Goal: Task Accomplishment & Management: Use online tool/utility

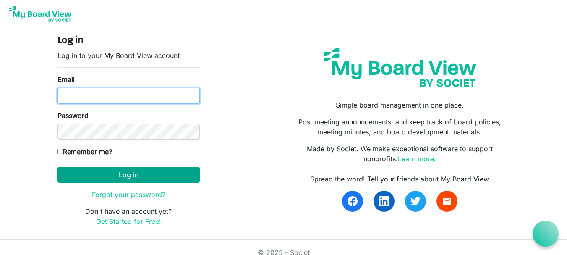
type input "[EMAIL_ADDRESS][DOMAIN_NAME]"
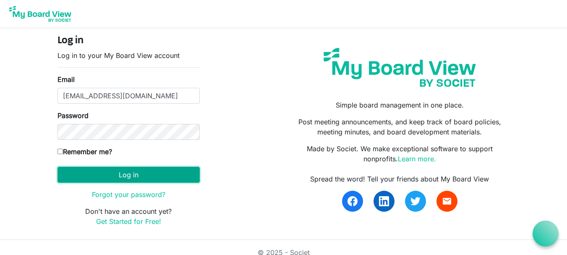
click at [120, 172] on button "Log in" at bounding box center [128, 175] width 142 height 16
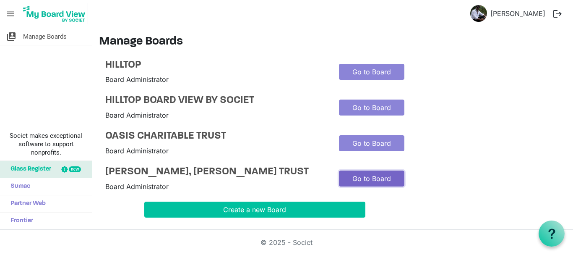
click at [356, 183] on link "Go to Board" at bounding box center [371, 178] width 65 height 16
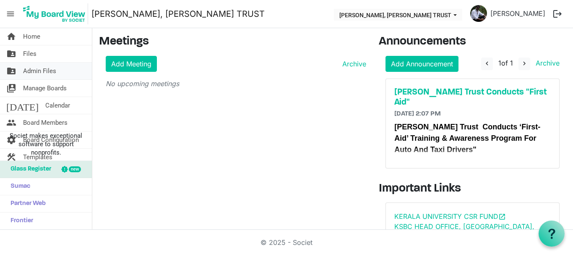
click at [50, 70] on span "Admin Files" at bounding box center [39, 71] width 33 height 17
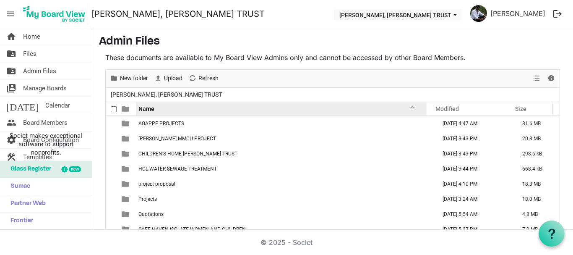
scroll to position [35, 0]
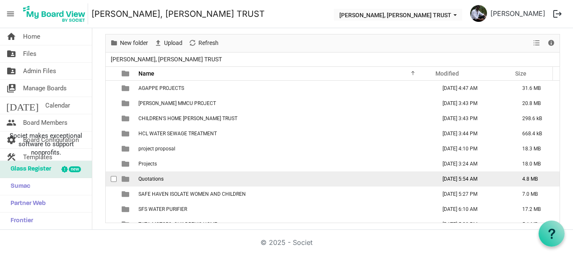
click at [152, 180] on span "Quotations" at bounding box center [150, 179] width 25 height 6
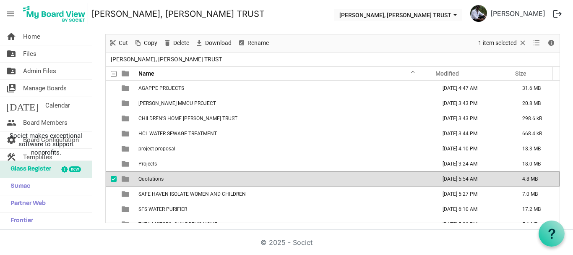
click at [152, 180] on span "Quotations" at bounding box center [150, 179] width 25 height 6
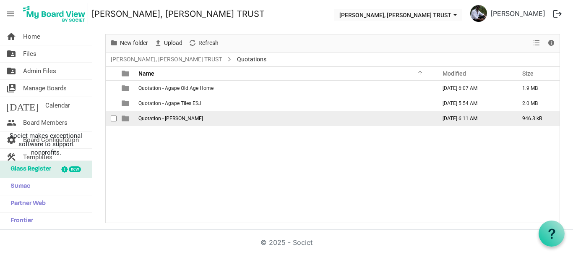
click at [161, 118] on span "Quotation - Theresa Bhavan" at bounding box center [170, 118] width 65 height 6
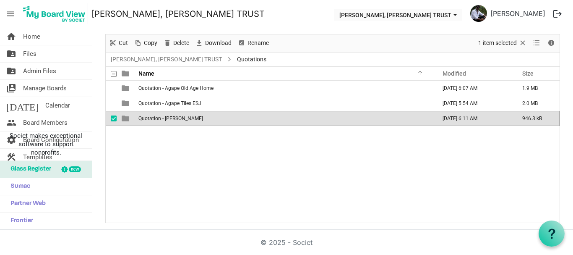
click at [161, 118] on span "Quotation - Theresa Bhavan" at bounding box center [170, 118] width 65 height 6
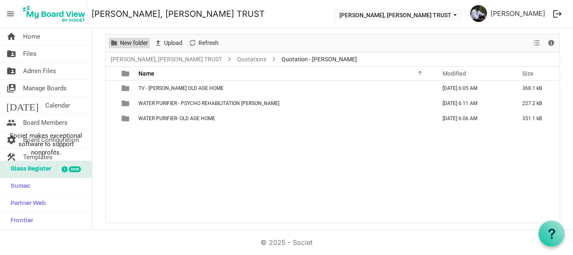
click at [133, 42] on span "New folder" at bounding box center [134, 43] width 30 height 10
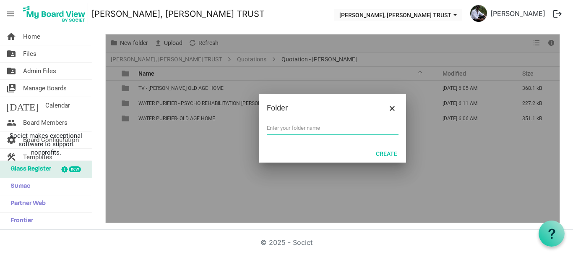
click at [274, 130] on input "text" at bounding box center [333, 128] width 132 height 13
type input "bulero N80"
click at [390, 155] on button "Create" at bounding box center [387, 153] width 32 height 12
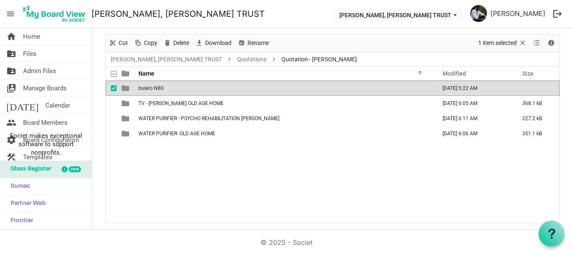
click at [188, 89] on td "bulero N80" at bounding box center [285, 88] width 298 height 15
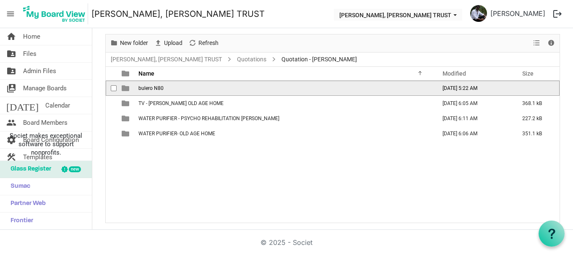
click at [188, 89] on td "bulero N80" at bounding box center [285, 88] width 298 height 15
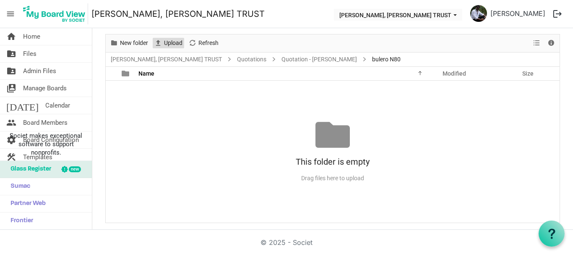
click at [176, 44] on span "Upload" at bounding box center [173, 43] width 20 height 10
click at [150, 58] on link "THERESA BHAVAN, IMMANUEL CHARITABLE TRUST" at bounding box center [166, 59] width 115 height 10
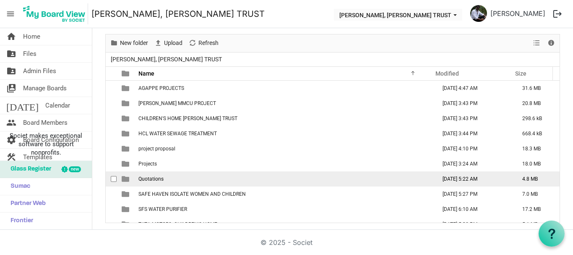
click at [169, 178] on td "Quotations" at bounding box center [285, 178] width 298 height 15
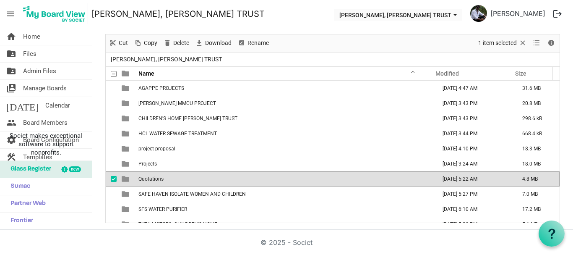
click at [169, 178] on td "Quotations" at bounding box center [285, 178] width 298 height 15
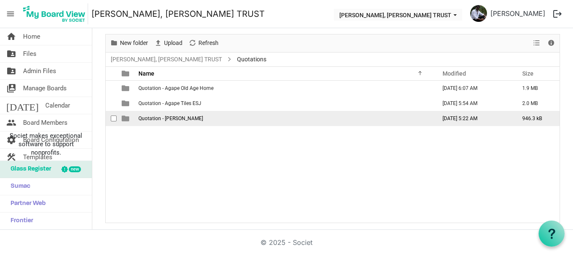
click at [134, 118] on td "is template cell column header type" at bounding box center [126, 118] width 19 height 15
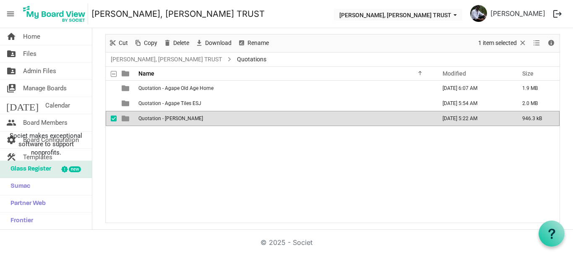
click at [134, 118] on td "is template cell column header type" at bounding box center [126, 118] width 19 height 15
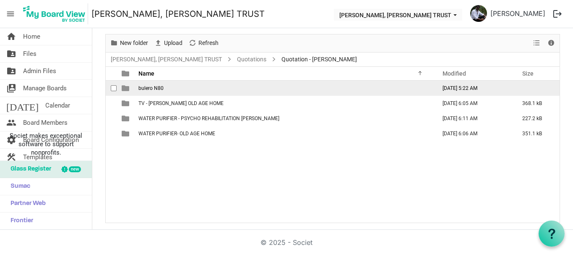
click at [134, 90] on td "is template cell column header type" at bounding box center [126, 88] width 19 height 15
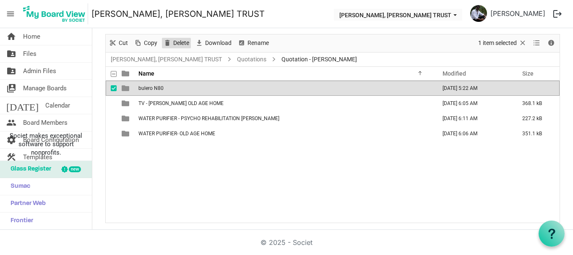
click at [179, 44] on span "Delete" at bounding box center [181, 43] width 18 height 10
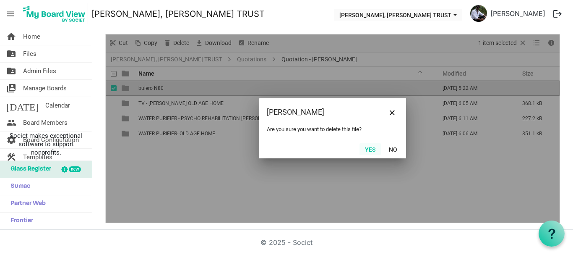
click at [367, 148] on button "Yes" at bounding box center [370, 149] width 21 height 12
